Goal: Navigation & Orientation: Find specific page/section

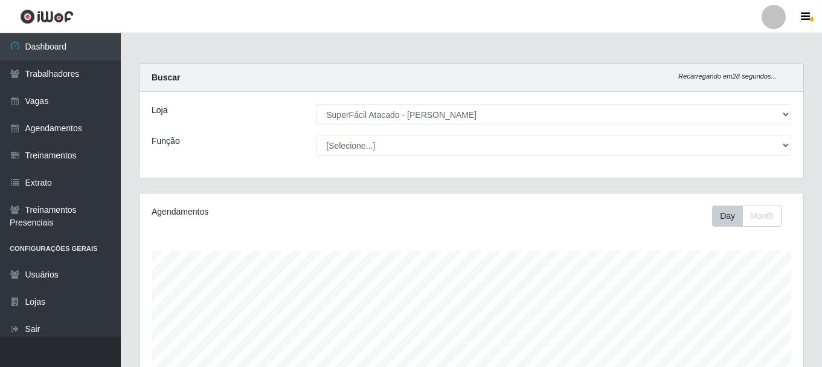
select select "399"
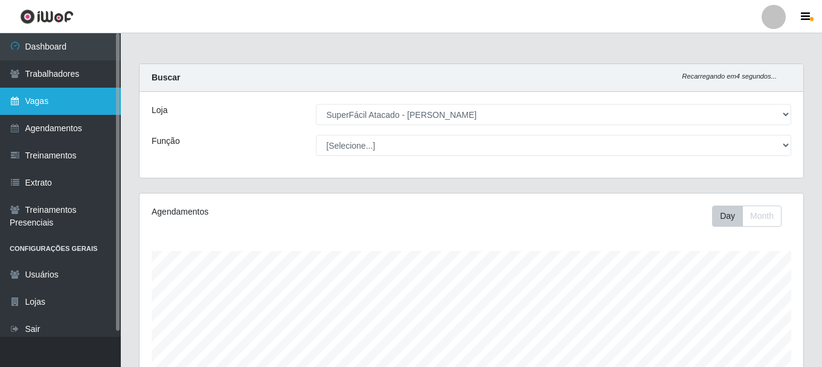
click at [28, 101] on link "Vagas" at bounding box center [60, 101] width 121 height 27
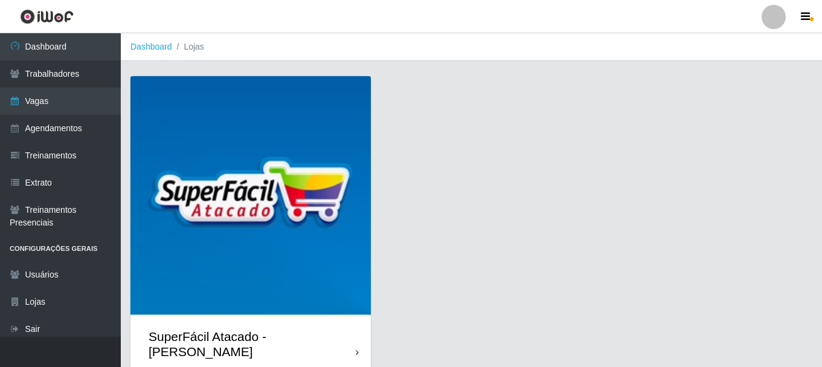
click at [288, 172] on img at bounding box center [251, 196] width 240 height 240
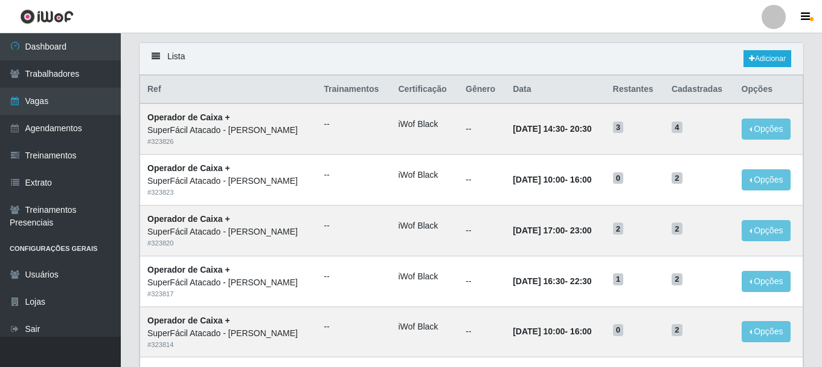
scroll to position [53, 0]
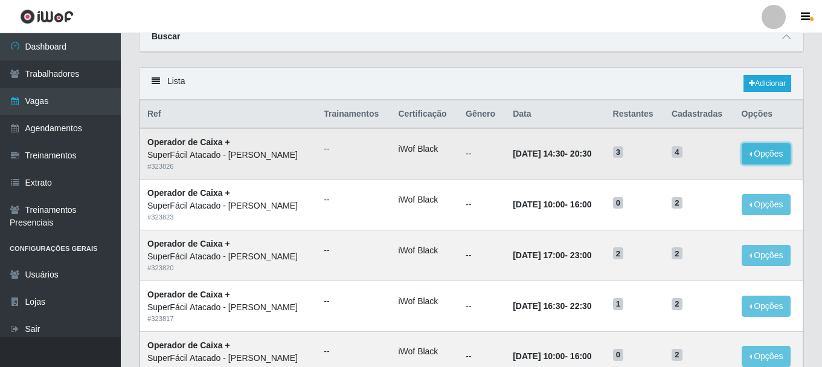
click at [769, 155] on button "Opções" at bounding box center [767, 153] width 50 height 21
click at [679, 160] on link "Editar" at bounding box center [674, 156] width 34 height 10
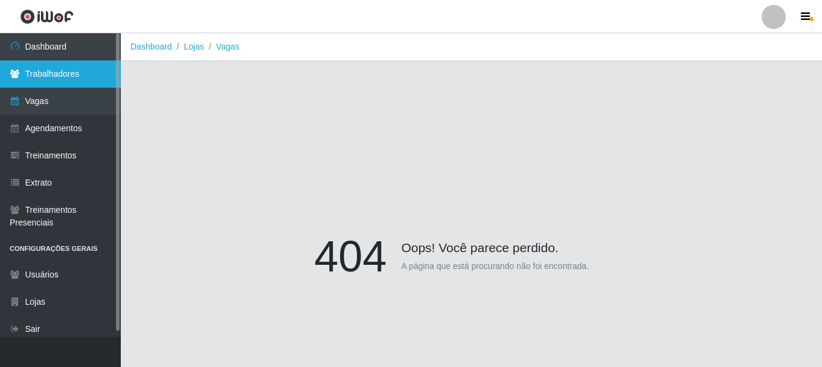
click at [40, 73] on link "Trabalhadores" at bounding box center [60, 73] width 121 height 27
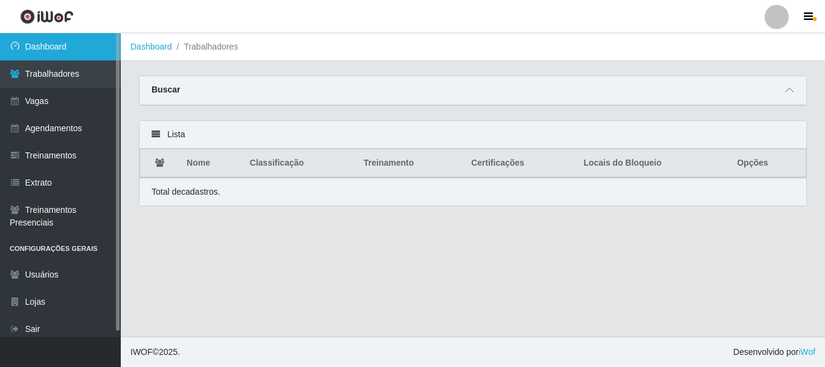
click at [51, 48] on link "Dashboard" at bounding box center [60, 46] width 121 height 27
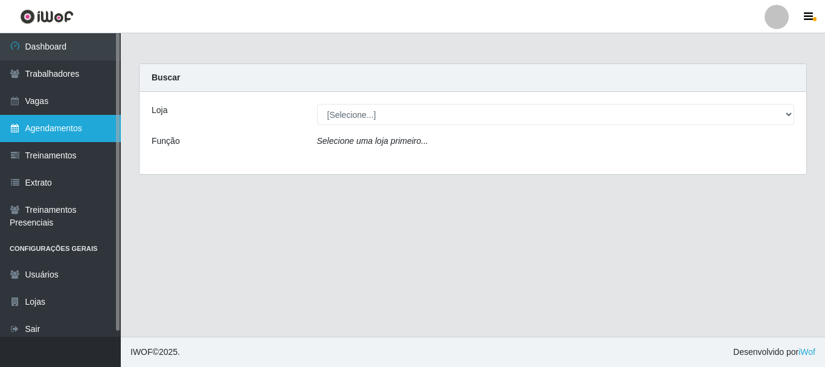
click at [66, 133] on link "Agendamentos" at bounding box center [60, 128] width 121 height 27
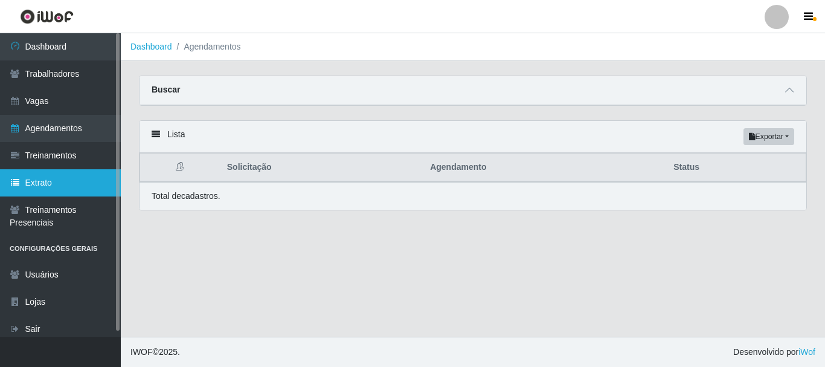
click at [50, 189] on link "Extrato" at bounding box center [60, 182] width 121 height 27
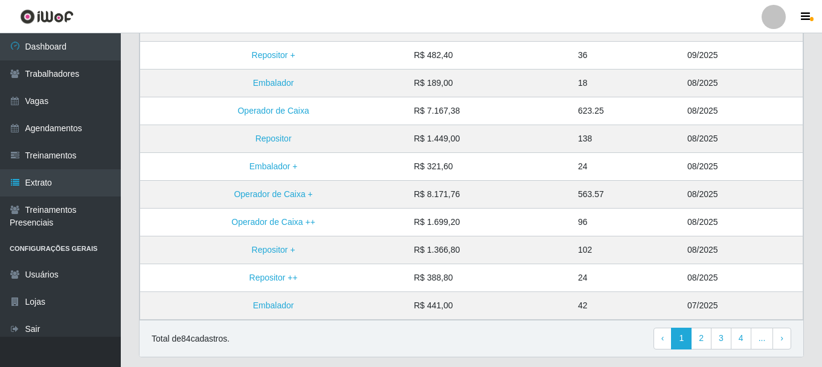
scroll to position [315, 0]
